Goal: Task Accomplishment & Management: Complete application form

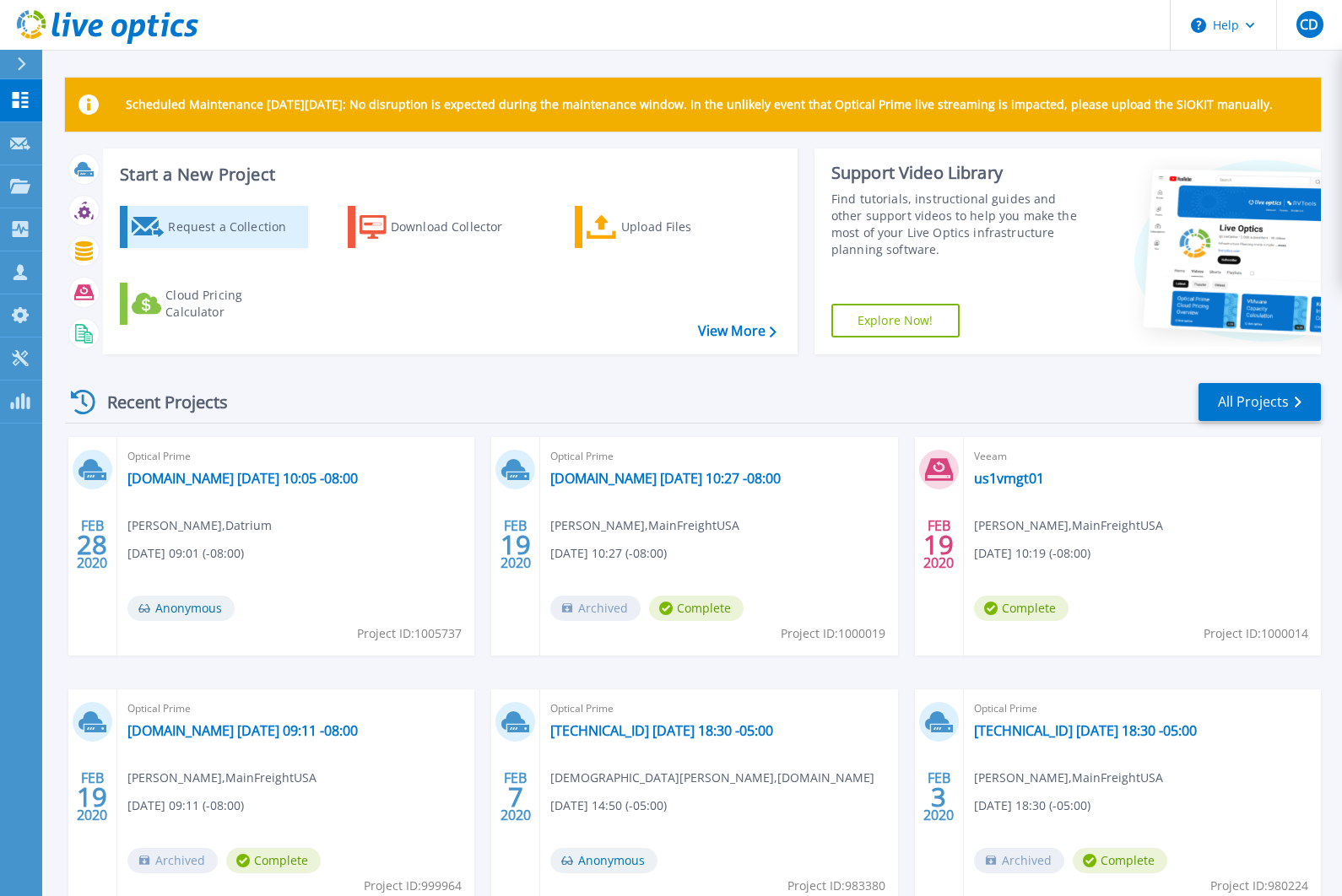
click at [234, 230] on div "Request a Collection" at bounding box center [235, 227] width 135 height 34
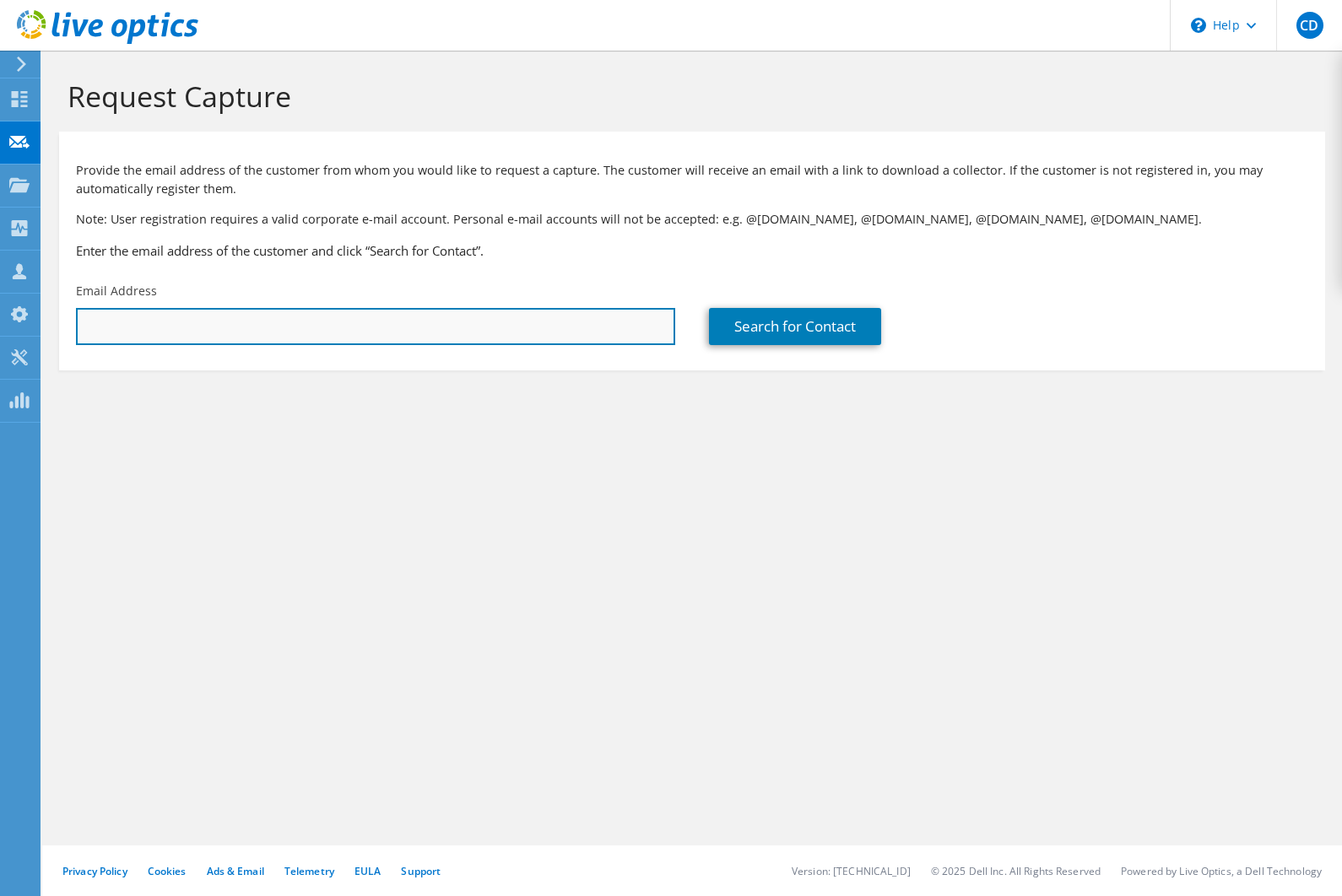
click at [296, 330] on input "text" at bounding box center [375, 327] width 600 height 37
type input "[PERSON_NAME][EMAIL_ADDRESS][PERSON_NAME][DOMAIN_NAME]"
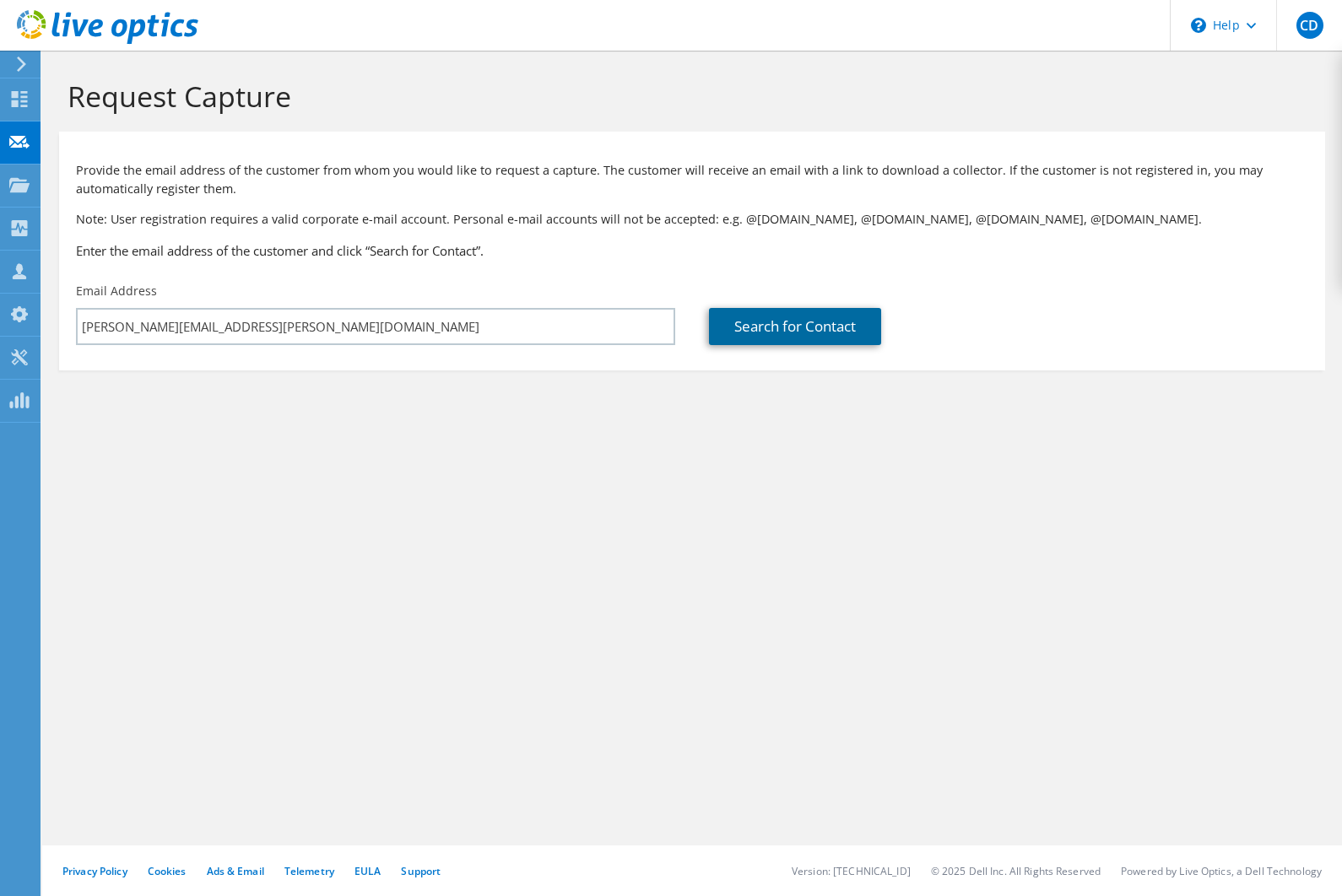
click at [815, 340] on link "Search for Contact" at bounding box center [795, 327] width 172 height 37
type input "BLUE SHIELD OF [US_STATE]"
type input "[PERSON_NAME]"
type input "Sullivan"
type input "United States"
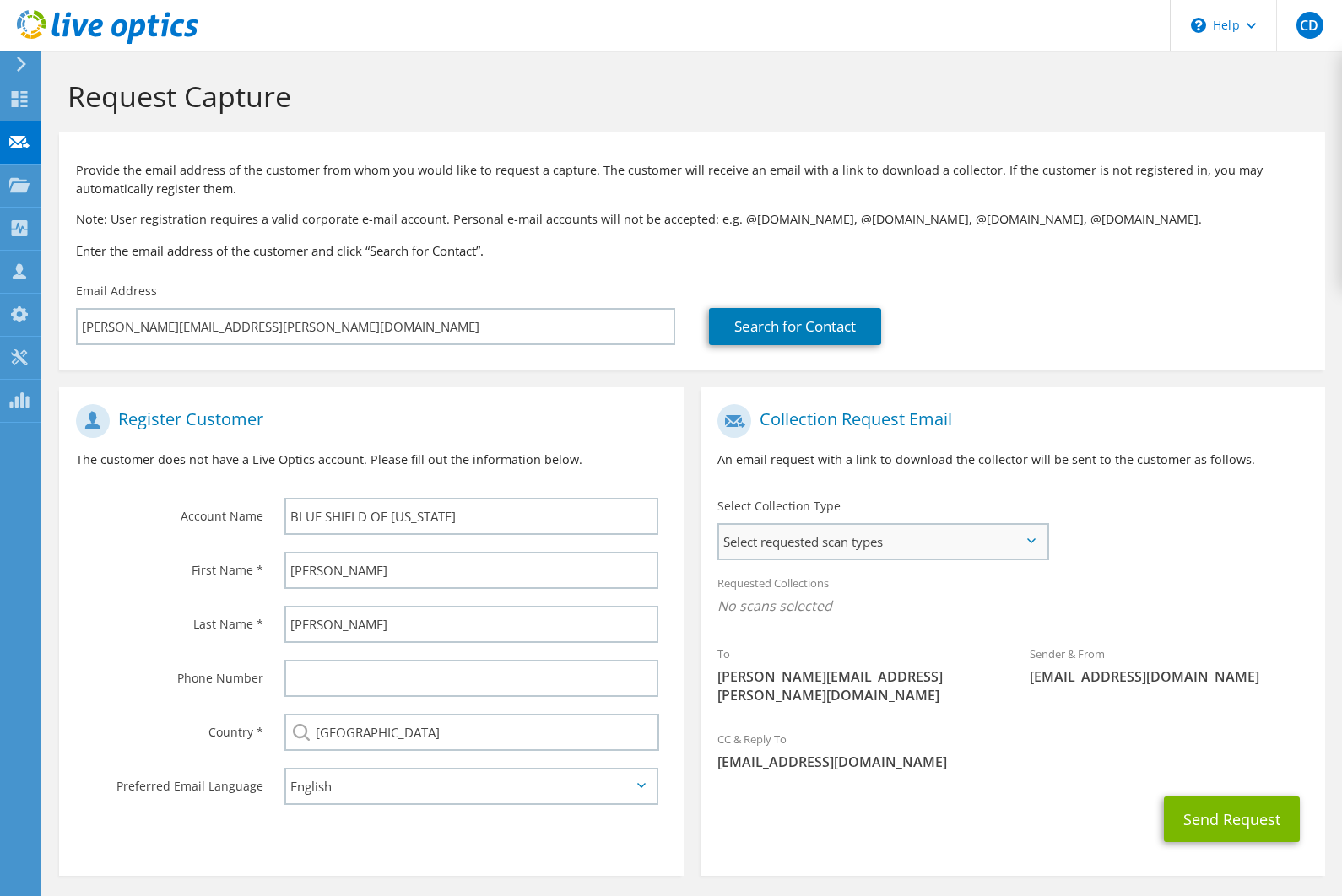
click at [1034, 536] on span "Select requested scan types" at bounding box center [883, 542] width 328 height 34
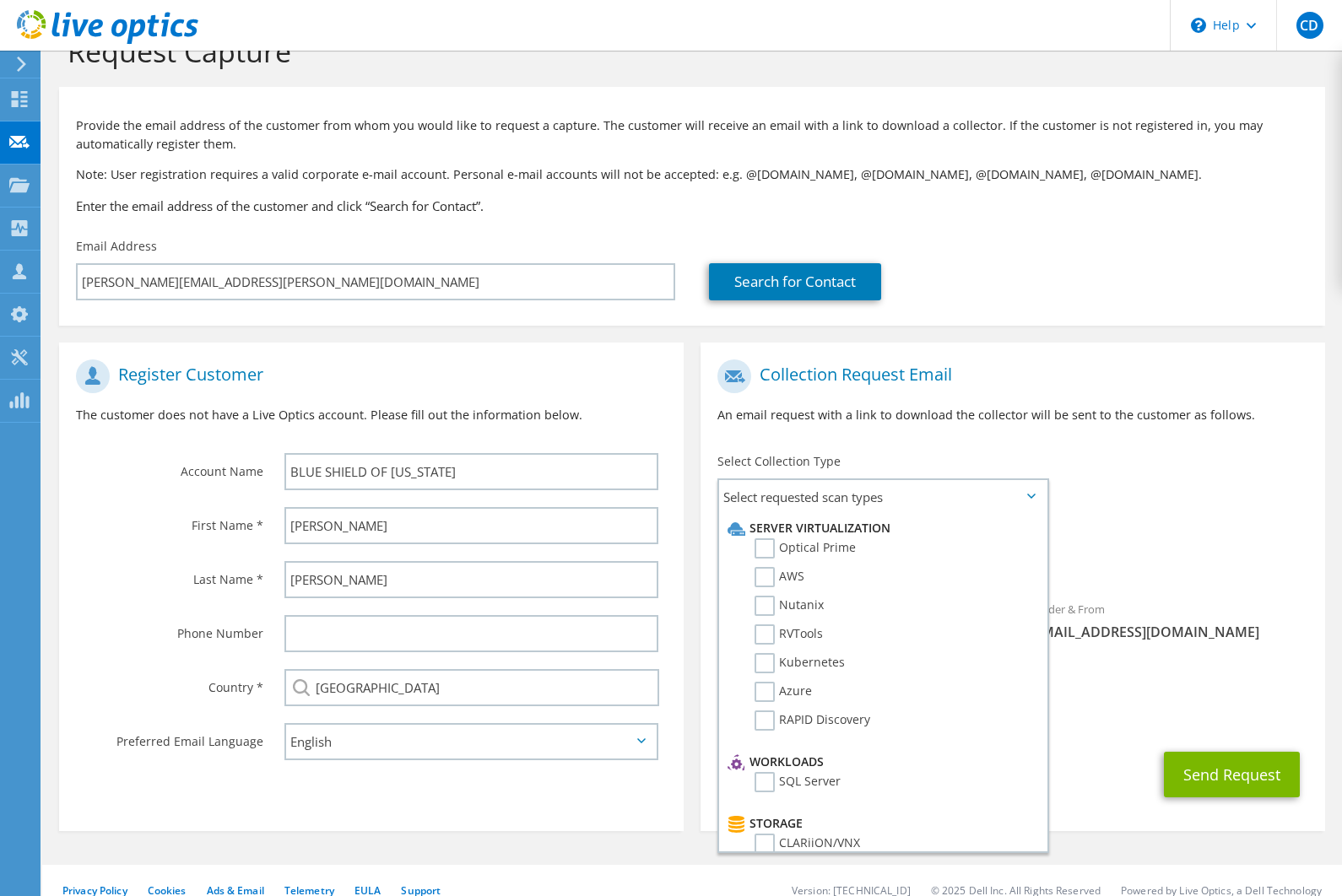
click at [1162, 272] on div "Search for Contact" at bounding box center [1009, 282] width 600 height 37
